Goal: Submit feedback/report problem

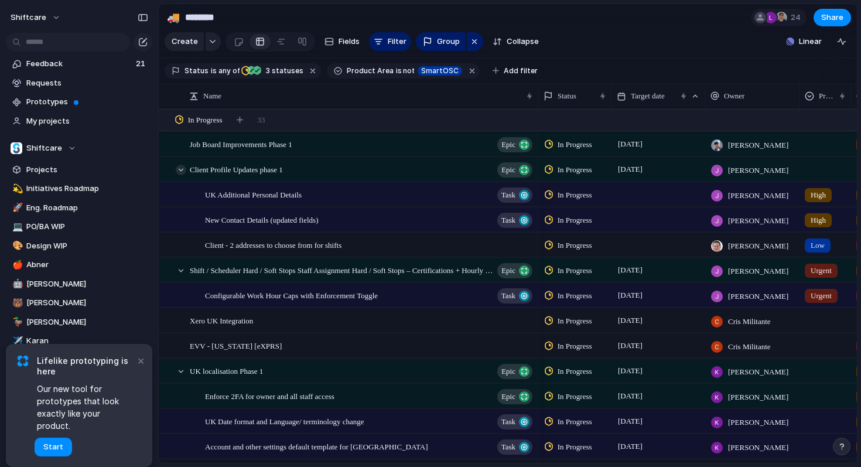
click at [178, 172] on div at bounding box center [181, 170] width 11 height 11
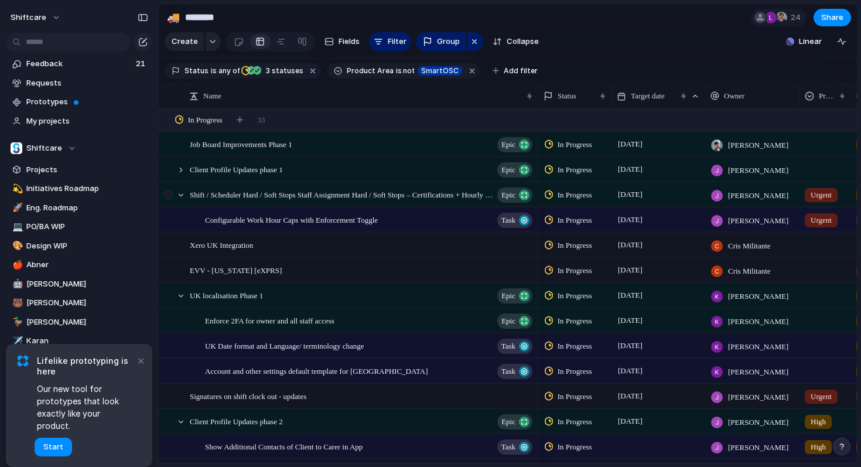
click at [177, 189] on div at bounding box center [169, 199] width 21 height 32
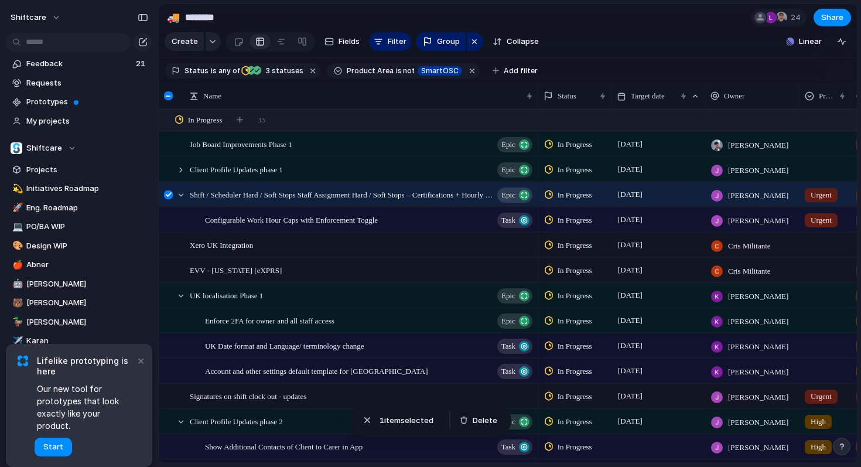
click at [169, 196] on div at bounding box center [168, 194] width 9 height 9
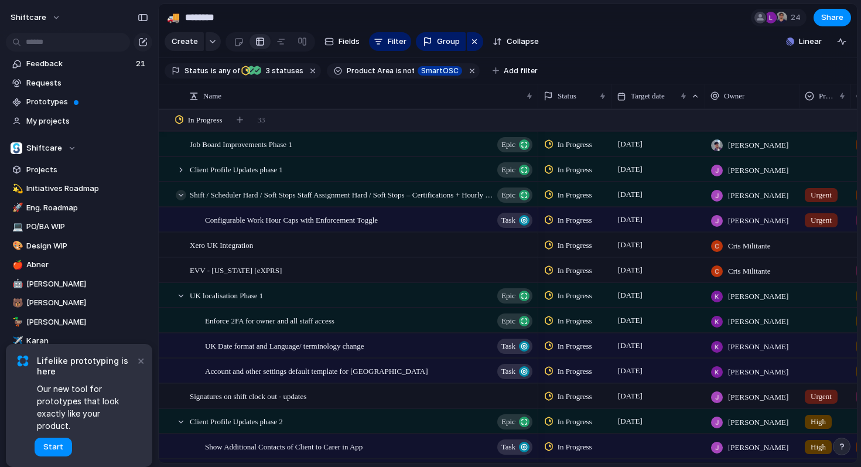
click at [182, 194] on div at bounding box center [181, 195] width 11 height 11
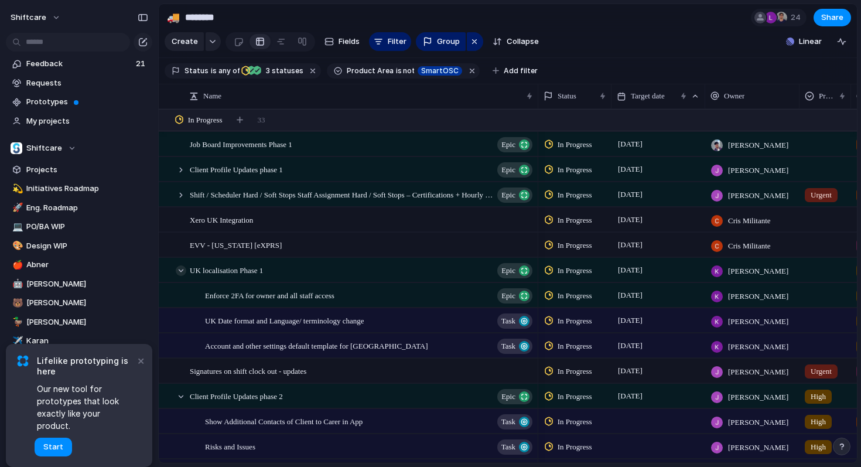
click at [182, 270] on div at bounding box center [181, 270] width 11 height 11
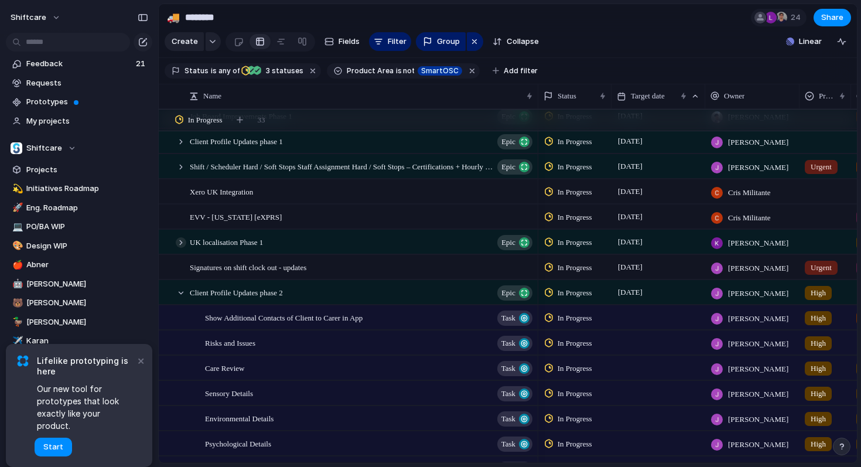
scroll to position [71, 0]
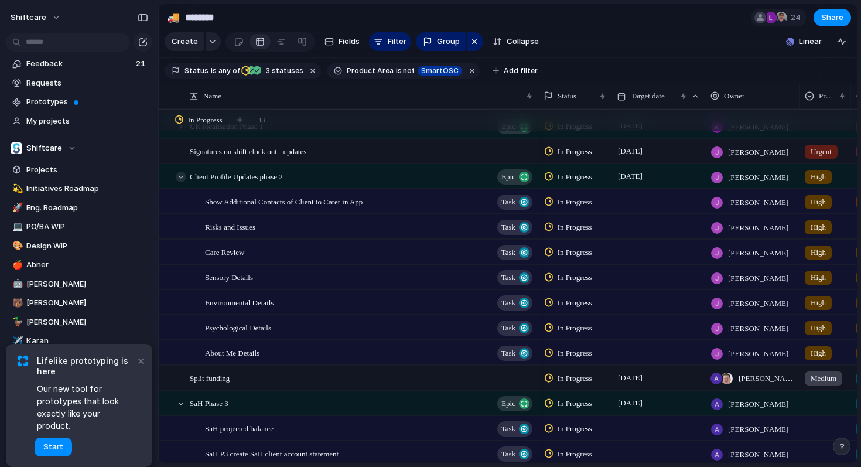
click at [179, 176] on div at bounding box center [181, 177] width 11 height 11
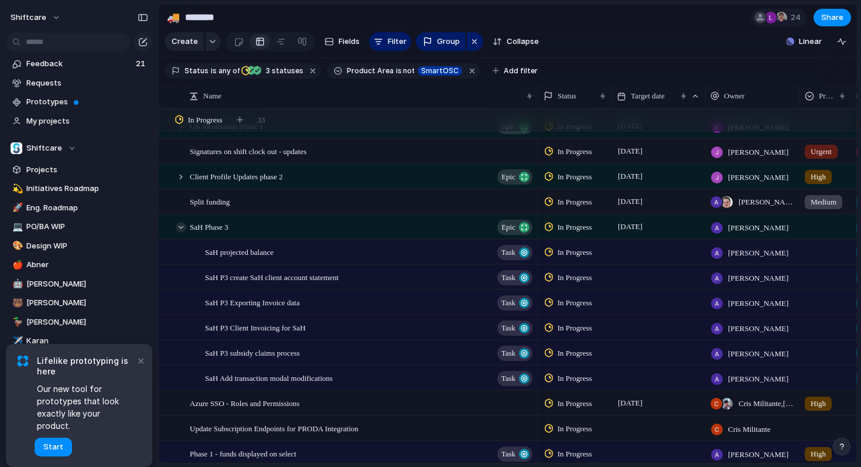
click at [181, 228] on div at bounding box center [181, 227] width 11 height 11
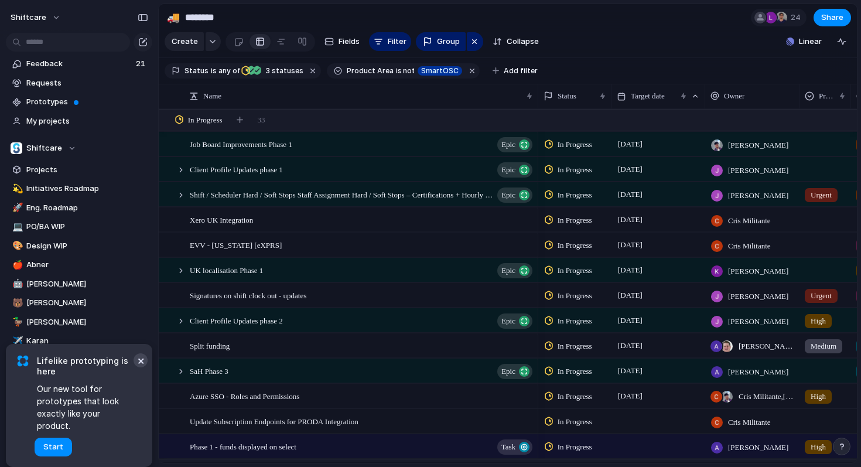
click at [143, 367] on button "×" at bounding box center [141, 360] width 14 height 14
